Goal: Task Accomplishment & Management: Use online tool/utility

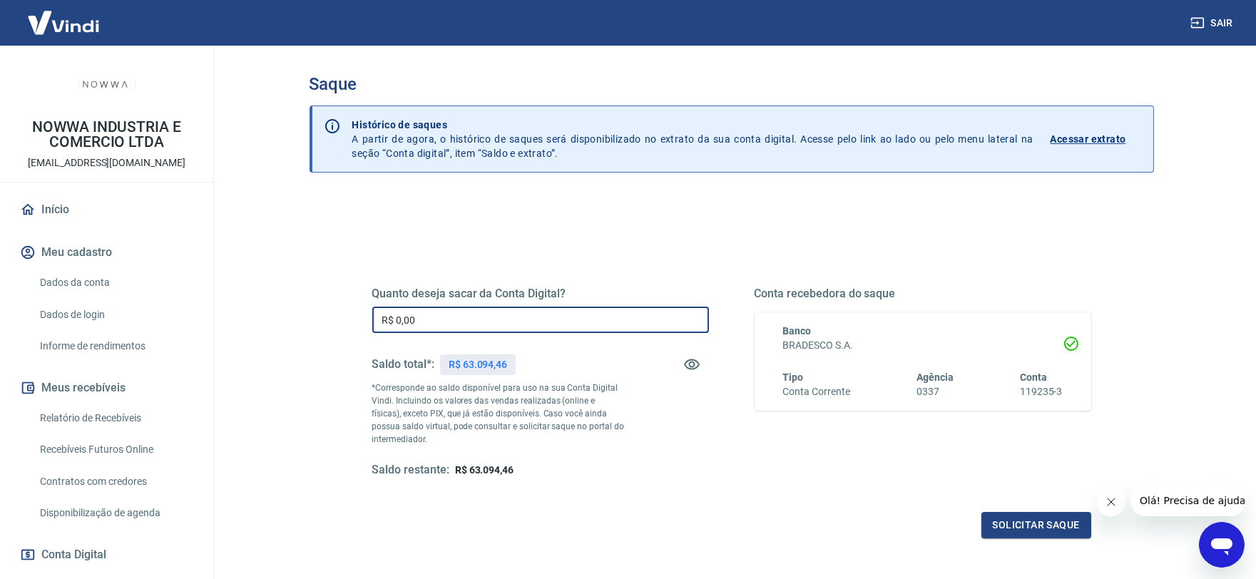
click at [605, 318] on input "R$ 0,00" at bounding box center [540, 320] width 337 height 26
click at [457, 321] on input "R$ 35.000,00" at bounding box center [540, 320] width 337 height 26
type input "R$ 40.000,00"
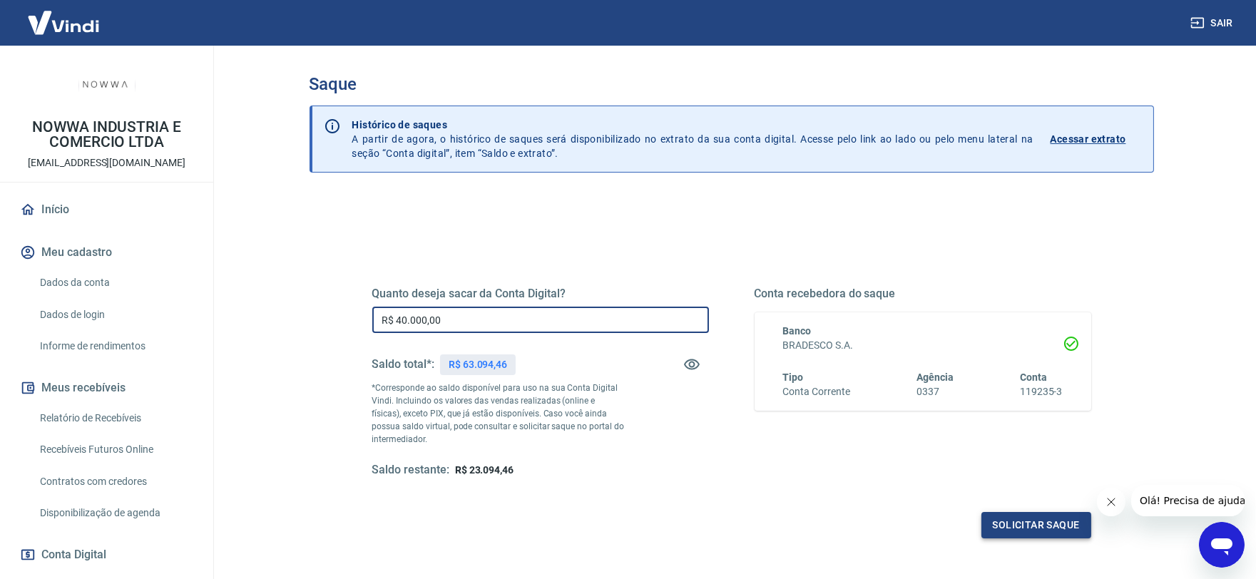
click at [1014, 526] on button "Solicitar saque" at bounding box center [1037, 525] width 110 height 26
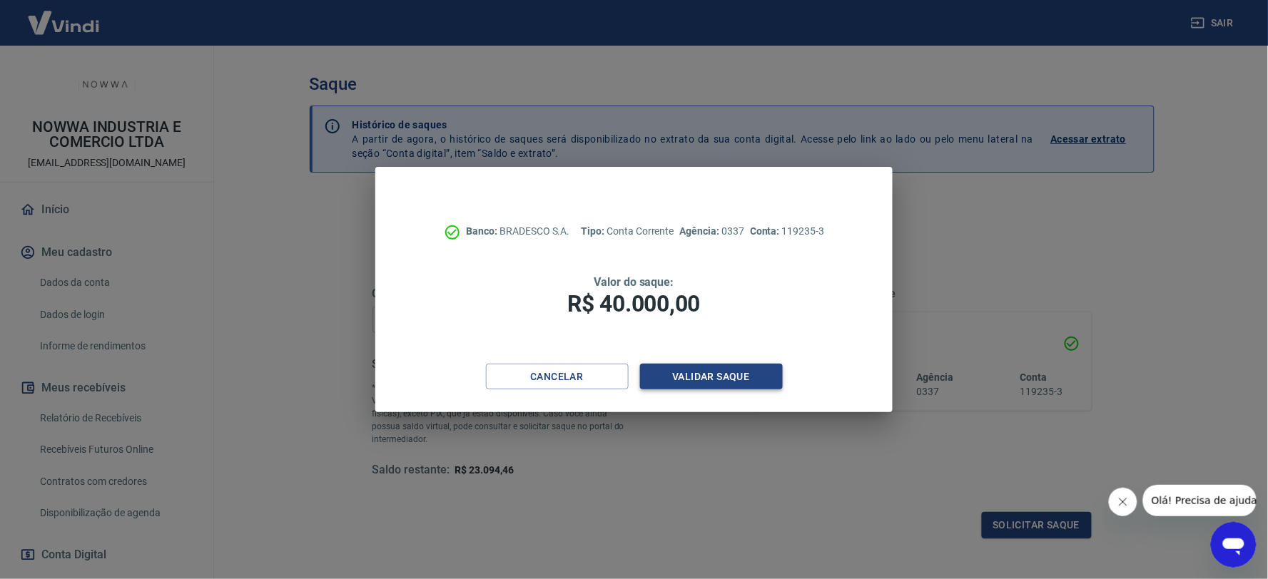
click at [739, 383] on button "Validar saque" at bounding box center [711, 377] width 143 height 26
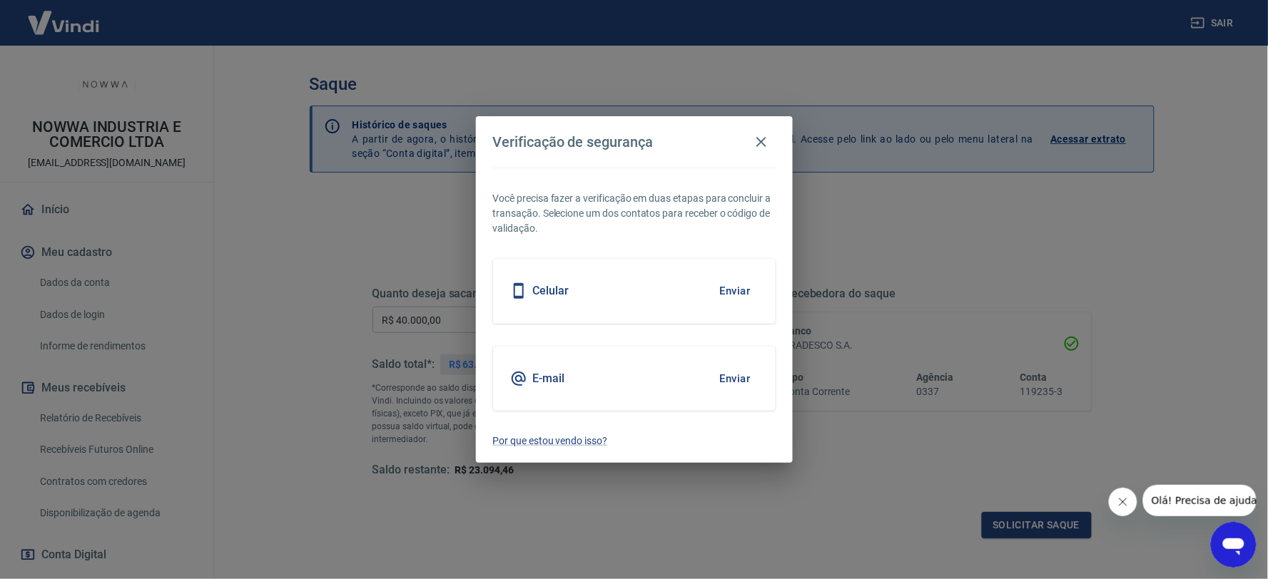
click at [745, 369] on button "Enviar" at bounding box center [735, 379] width 46 height 30
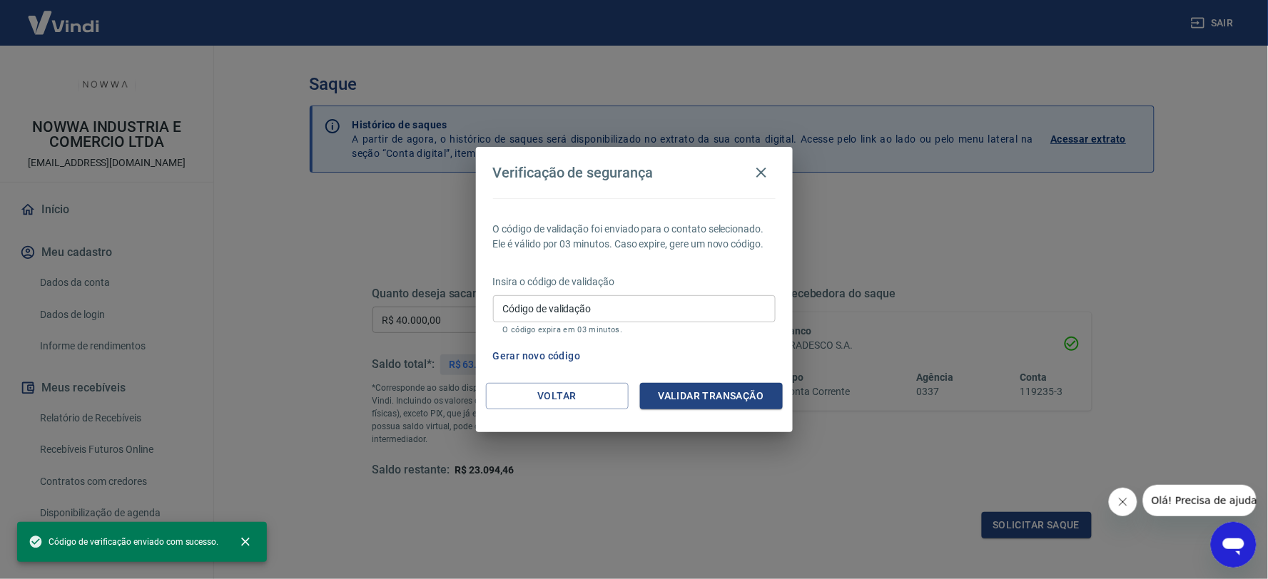
click at [622, 308] on input "Código de validação" at bounding box center [634, 308] width 282 height 26
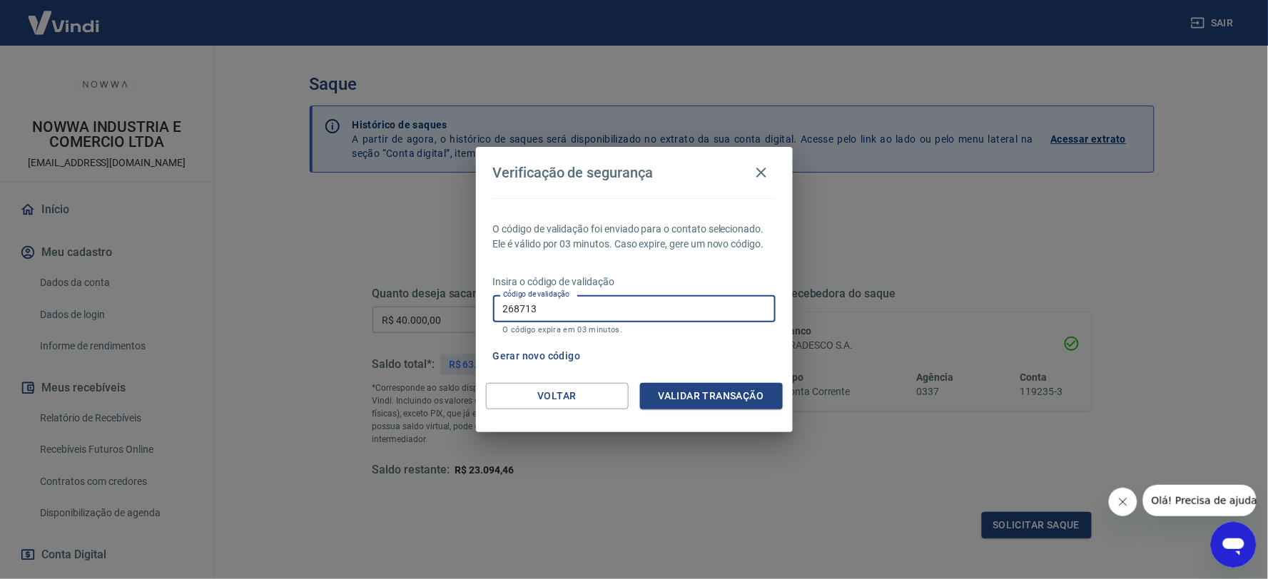
type input "268713"
click at [676, 383] on button "Validar transação" at bounding box center [711, 396] width 143 height 26
